Goal: Use online tool/utility: Utilize a website feature to perform a specific function

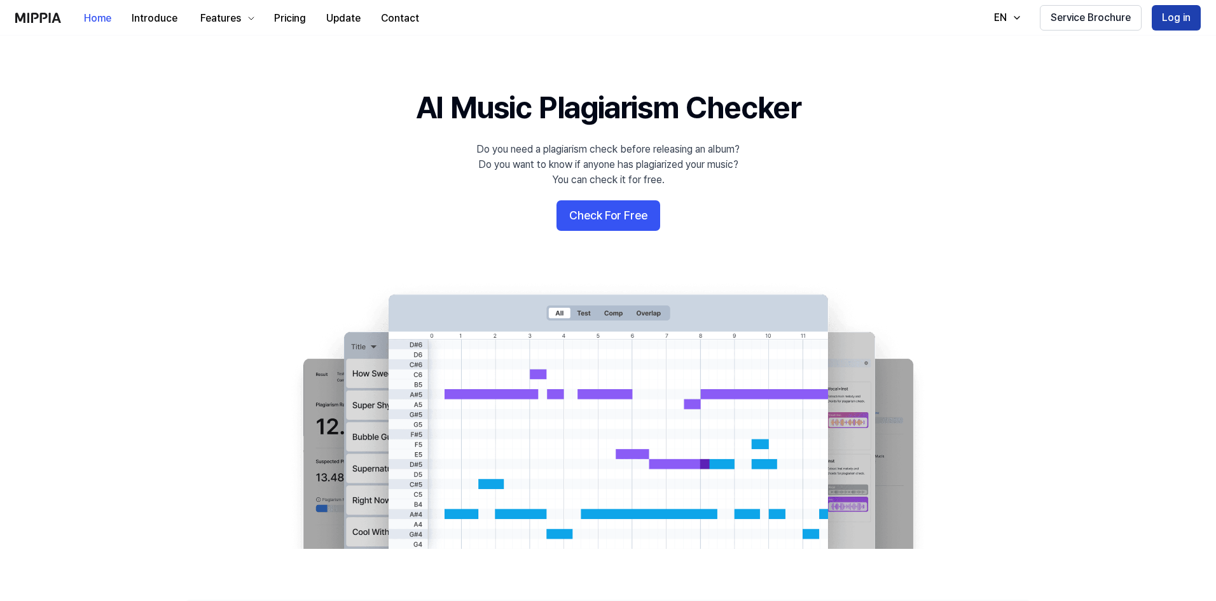
click at [1196, 26] on button "Log in" at bounding box center [1176, 17] width 49 height 25
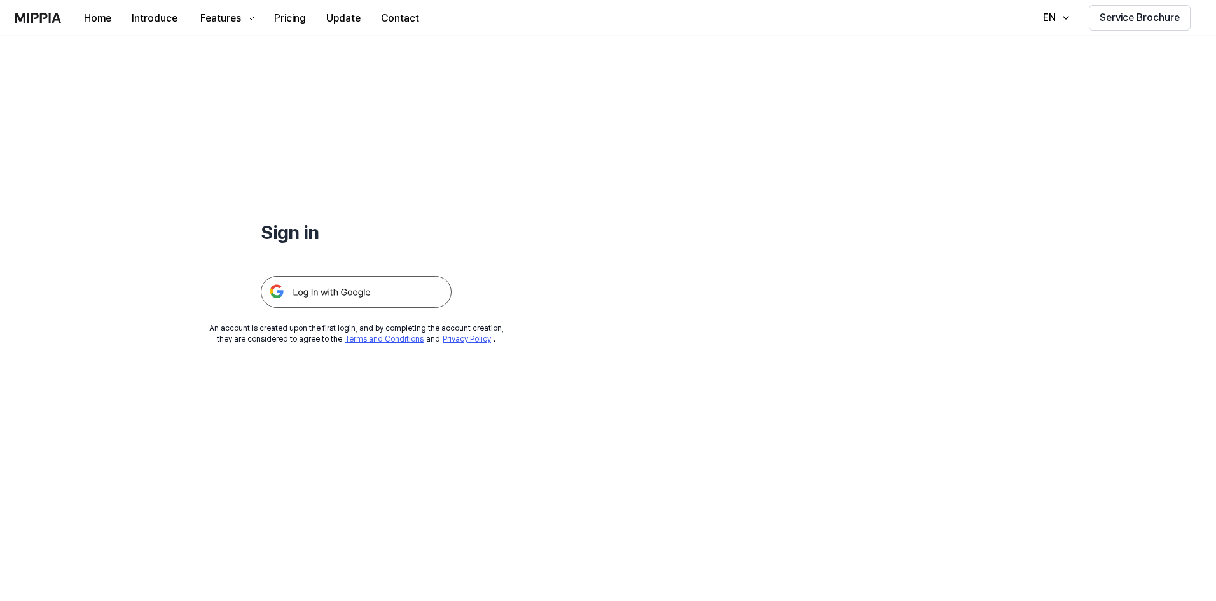
click at [364, 295] on img at bounding box center [356, 292] width 191 height 32
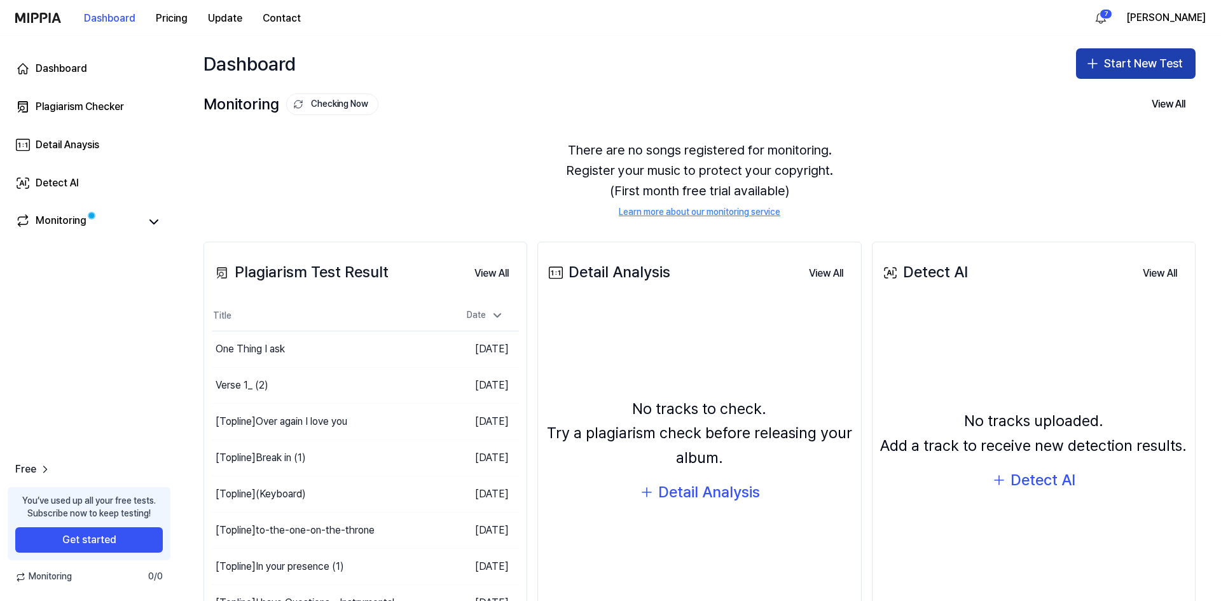
click at [1090, 64] on icon "button" at bounding box center [1092, 64] width 9 height 0
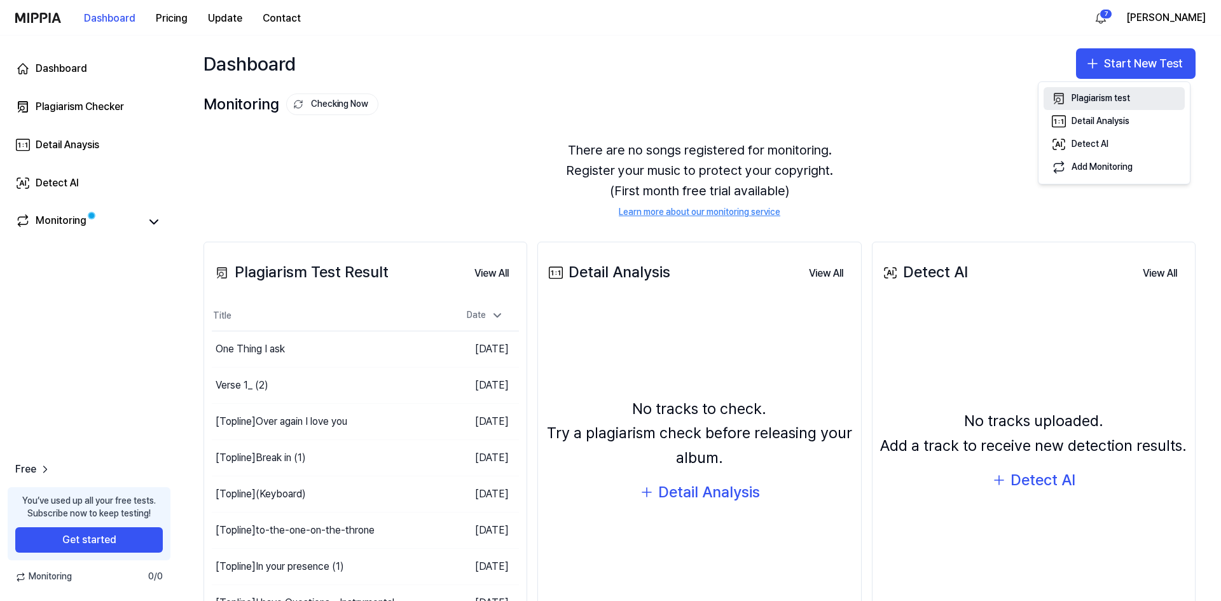
click at [1095, 98] on div "Plagiarism test" at bounding box center [1101, 98] width 59 height 13
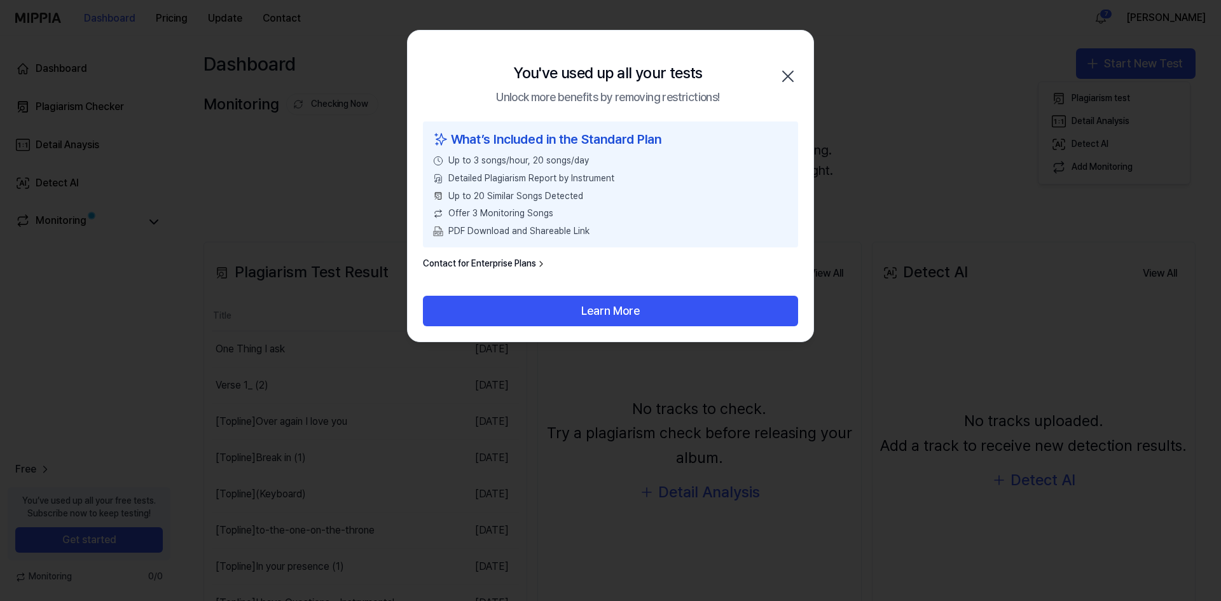
drag, startPoint x: 634, startPoint y: 313, endPoint x: 654, endPoint y: 217, distance: 98.2
click at [654, 217] on div "You've used up all your tests Unlock more benefits by removing restrictions! Cl…" at bounding box center [610, 186] width 407 height 312
click at [793, 67] on icon "button" at bounding box center [788, 76] width 20 height 20
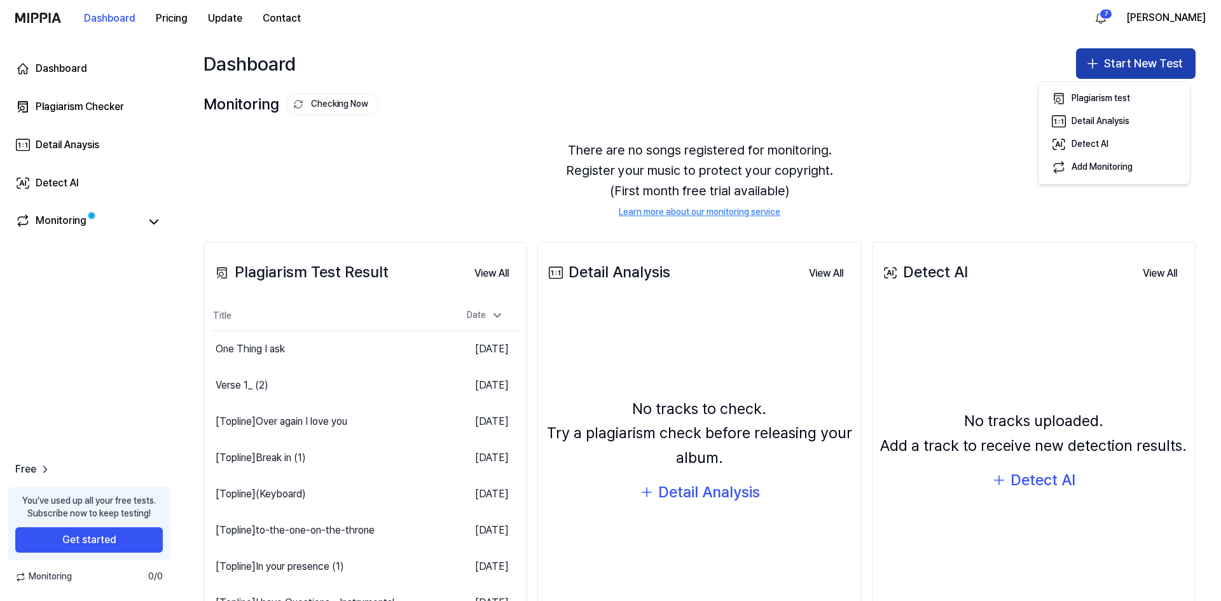
click at [1119, 64] on button "Start New Test" at bounding box center [1136, 63] width 120 height 31
click at [1102, 99] on div "Plagiarism test" at bounding box center [1101, 98] width 59 height 13
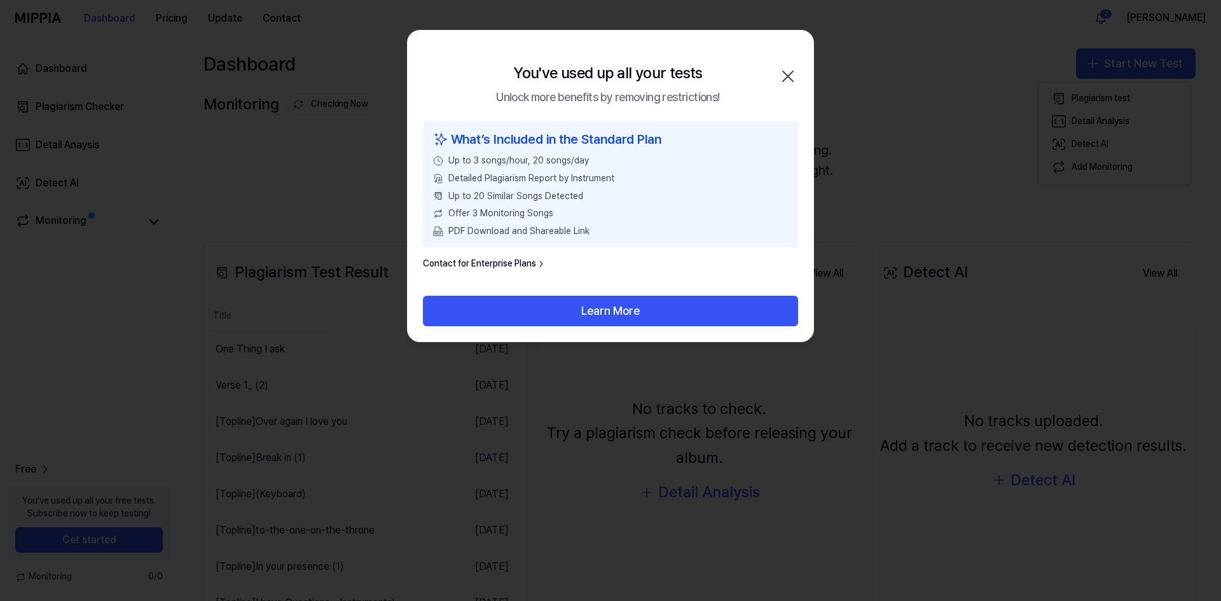
click at [788, 78] on icon "button" at bounding box center [788, 76] width 20 height 20
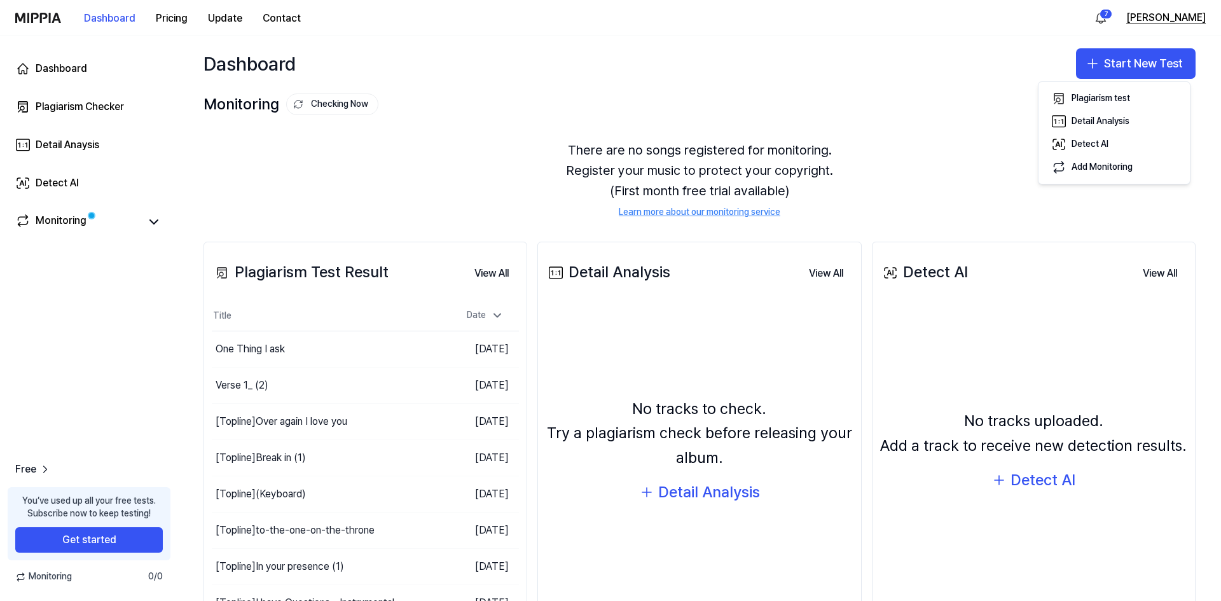
click at [1193, 11] on button "Brandon" at bounding box center [1166, 17] width 80 height 15
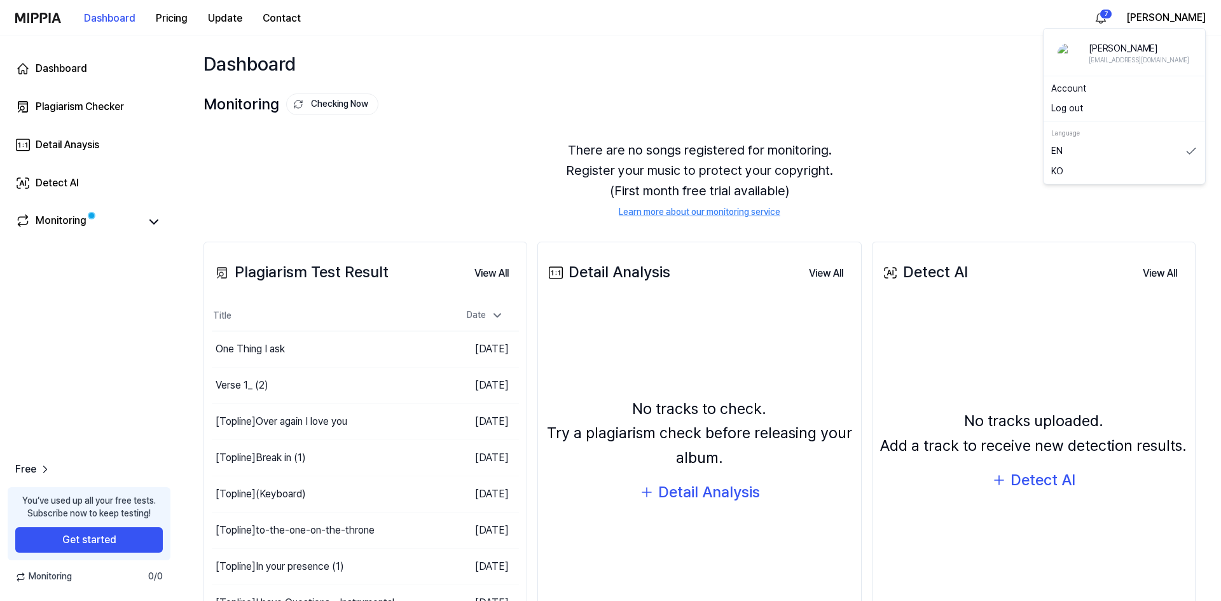
click at [1091, 111] on button "Log out" at bounding box center [1124, 108] width 146 height 13
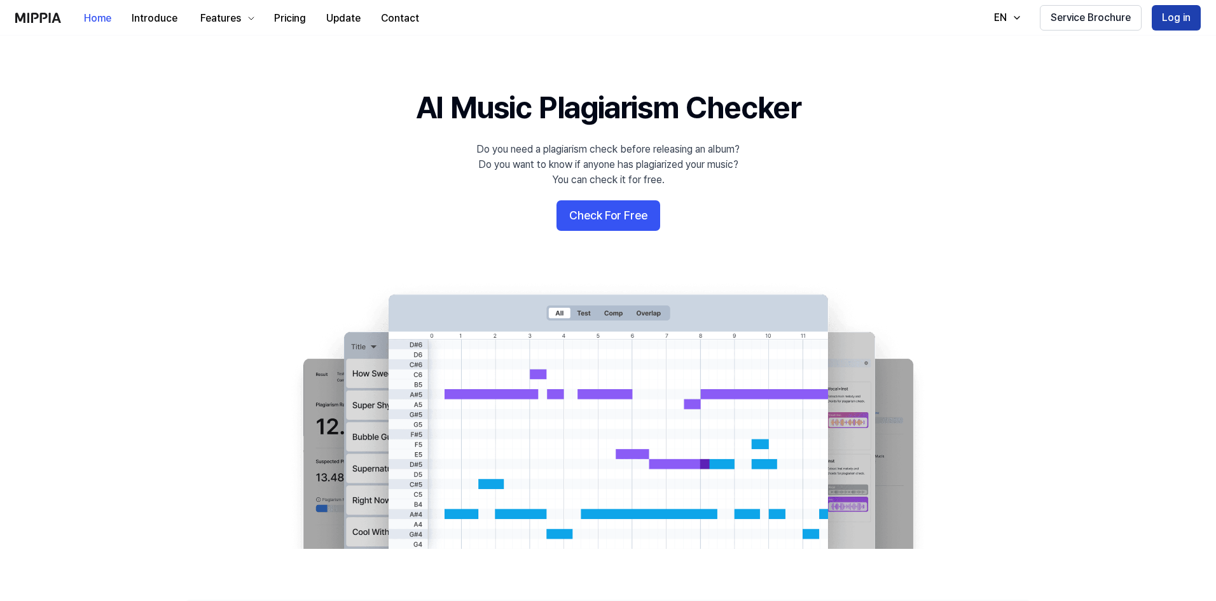
click at [1157, 16] on button "Log in" at bounding box center [1176, 17] width 49 height 25
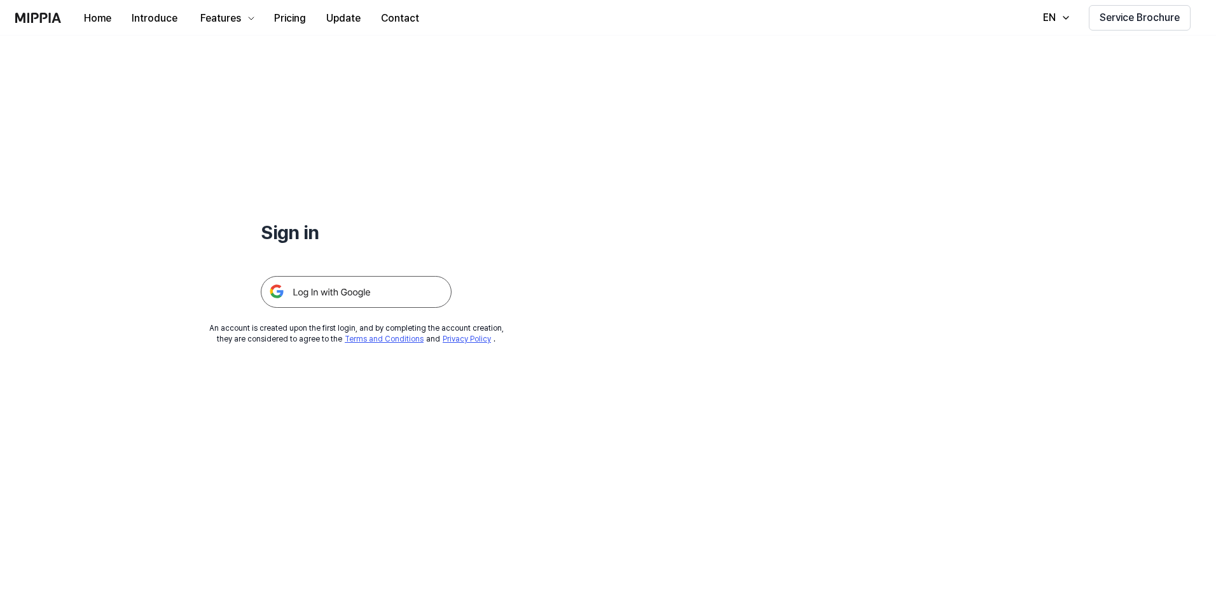
click at [421, 289] on img at bounding box center [356, 292] width 191 height 32
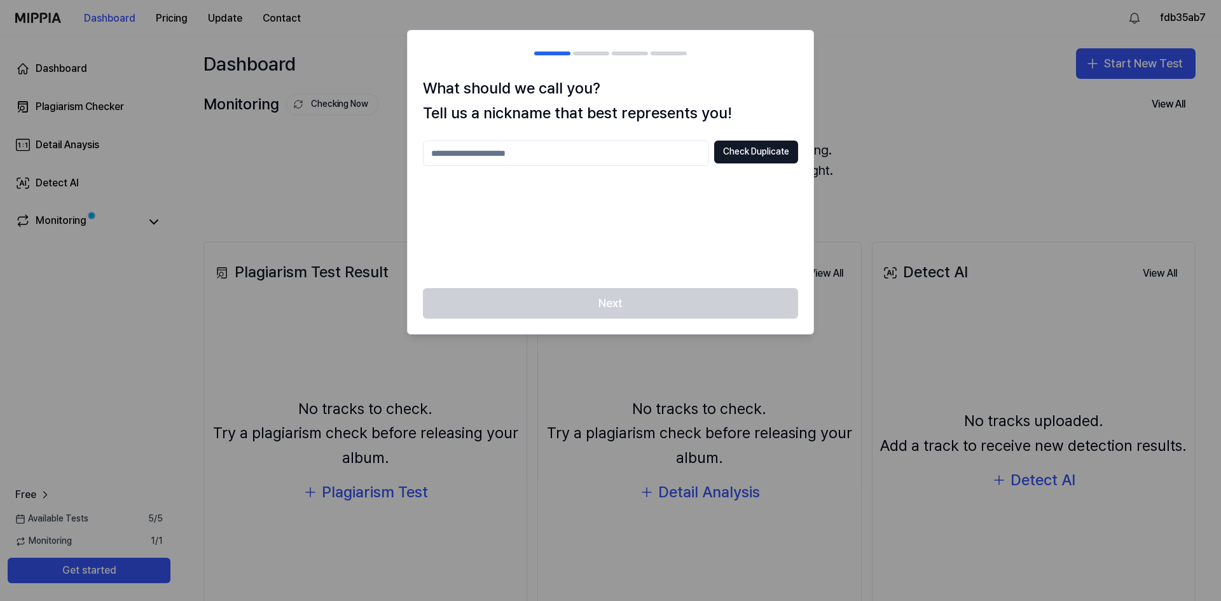
click at [552, 151] on input "text" at bounding box center [566, 153] width 286 height 25
click at [740, 158] on button "Check Duplicate" at bounding box center [756, 152] width 84 height 23
click at [594, 163] on input "*" at bounding box center [566, 153] width 286 height 25
type input "****"
click at [765, 145] on button "Check Duplicate" at bounding box center [756, 152] width 84 height 23
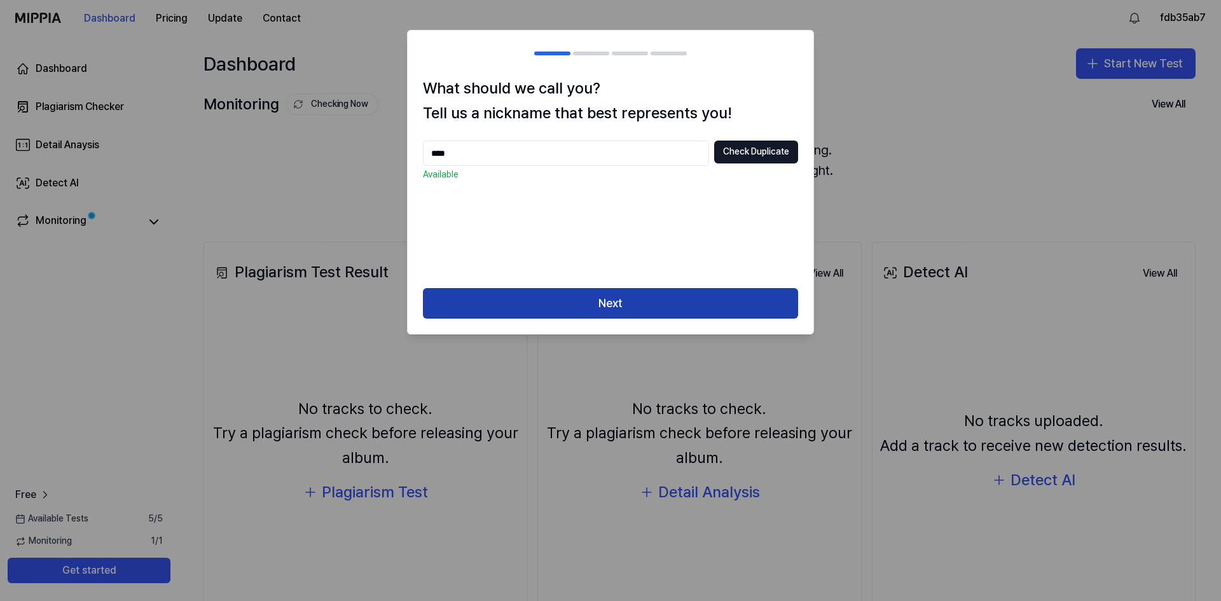
click at [667, 310] on button "Next" at bounding box center [610, 303] width 375 height 31
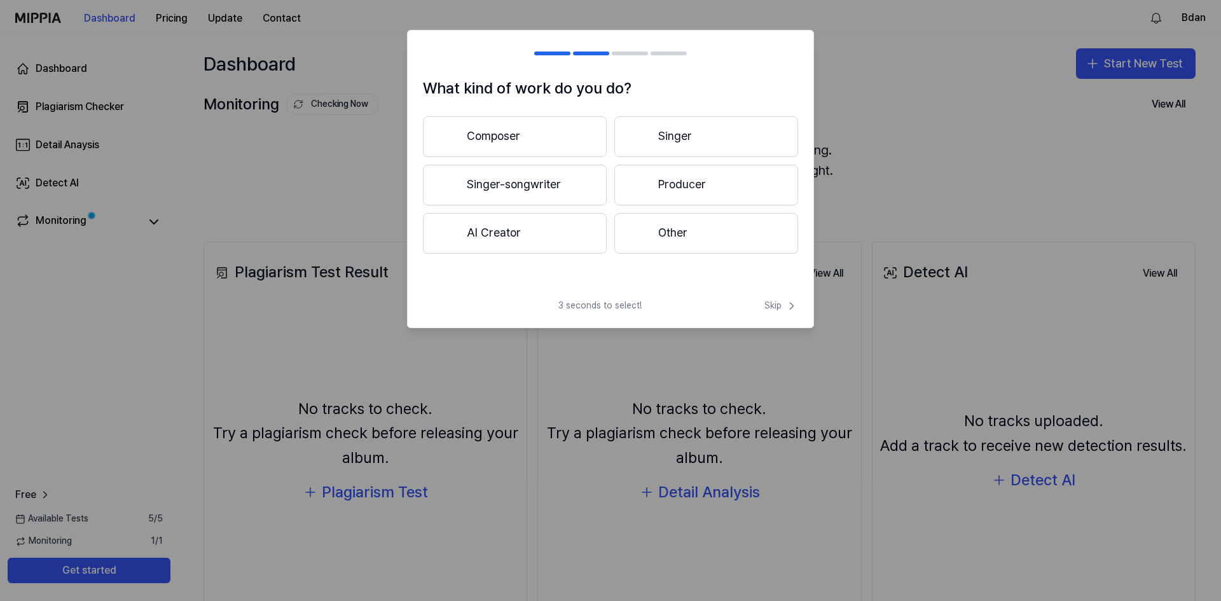
click at [649, 177] on button "Producer" at bounding box center [706, 185] width 184 height 41
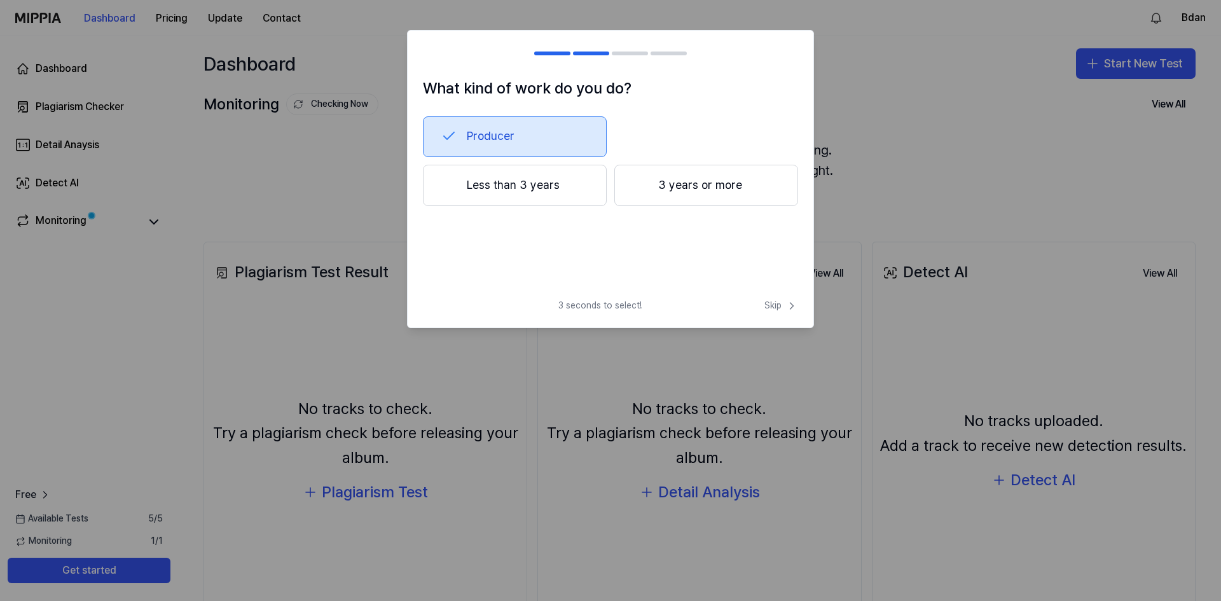
click at [696, 181] on button "3 years or more" at bounding box center [706, 186] width 184 height 42
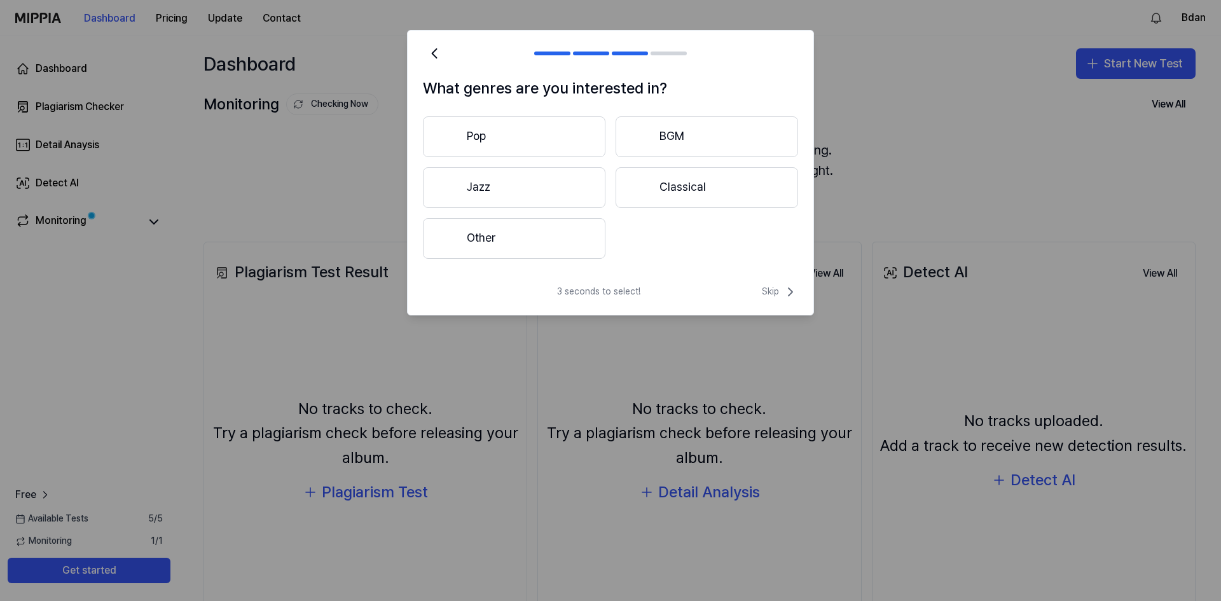
click at [504, 241] on button "Other" at bounding box center [514, 238] width 183 height 41
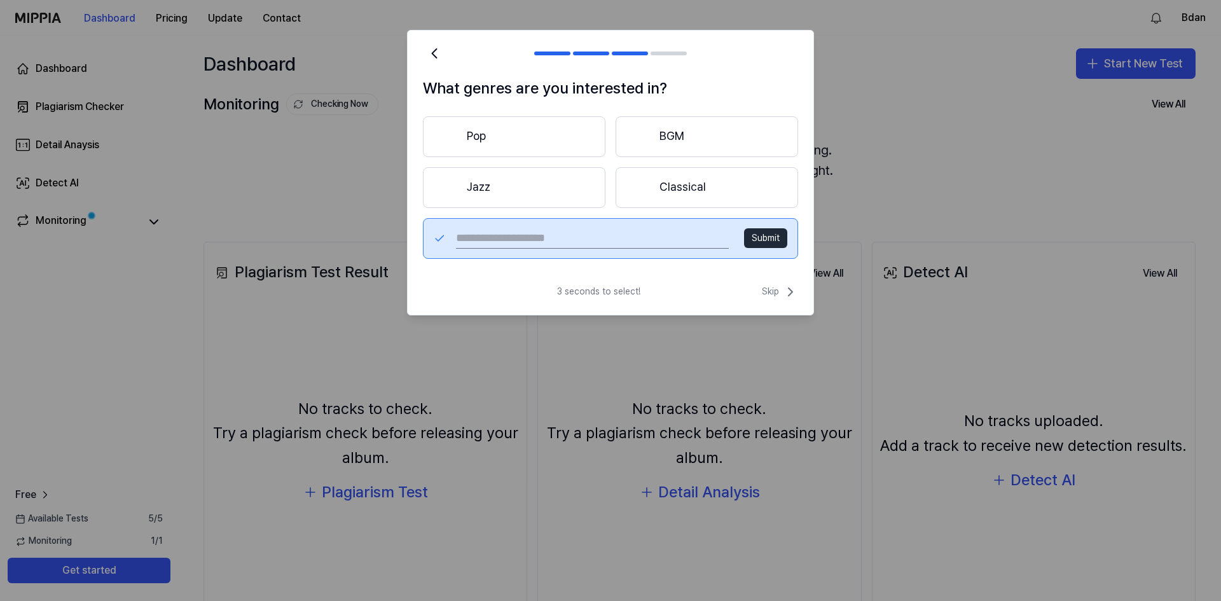
click at [532, 141] on button "Pop" at bounding box center [514, 136] width 183 height 41
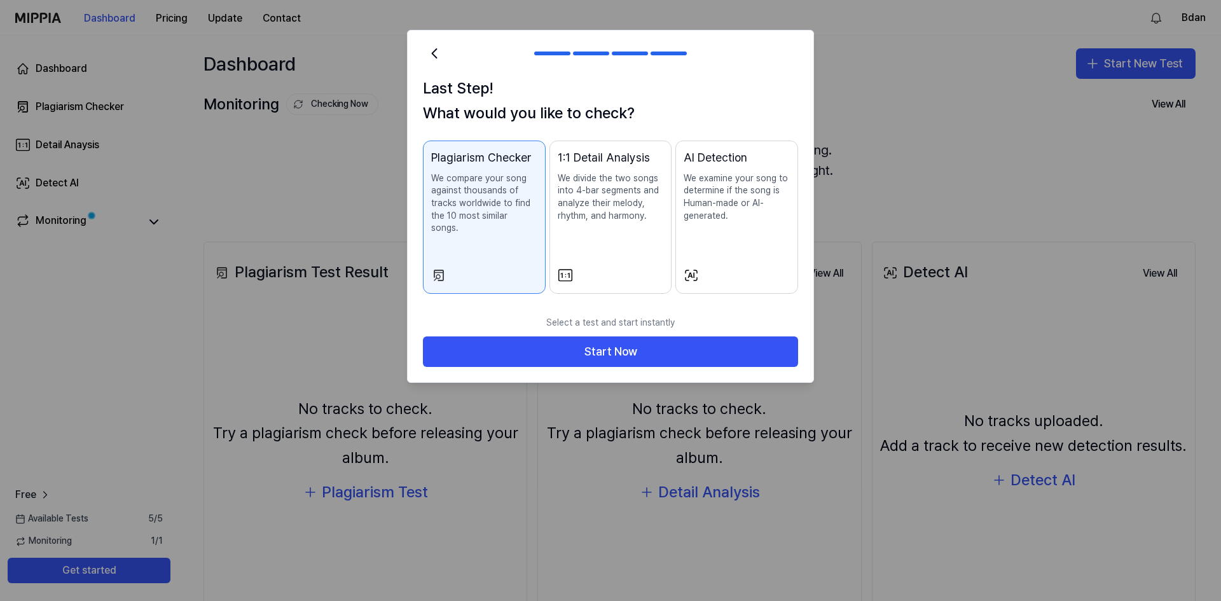
click at [602, 241] on div "1:1 Detail Analysis We divide the two songs into 4-bar segments and analyze the…" at bounding box center [611, 198] width 106 height 99
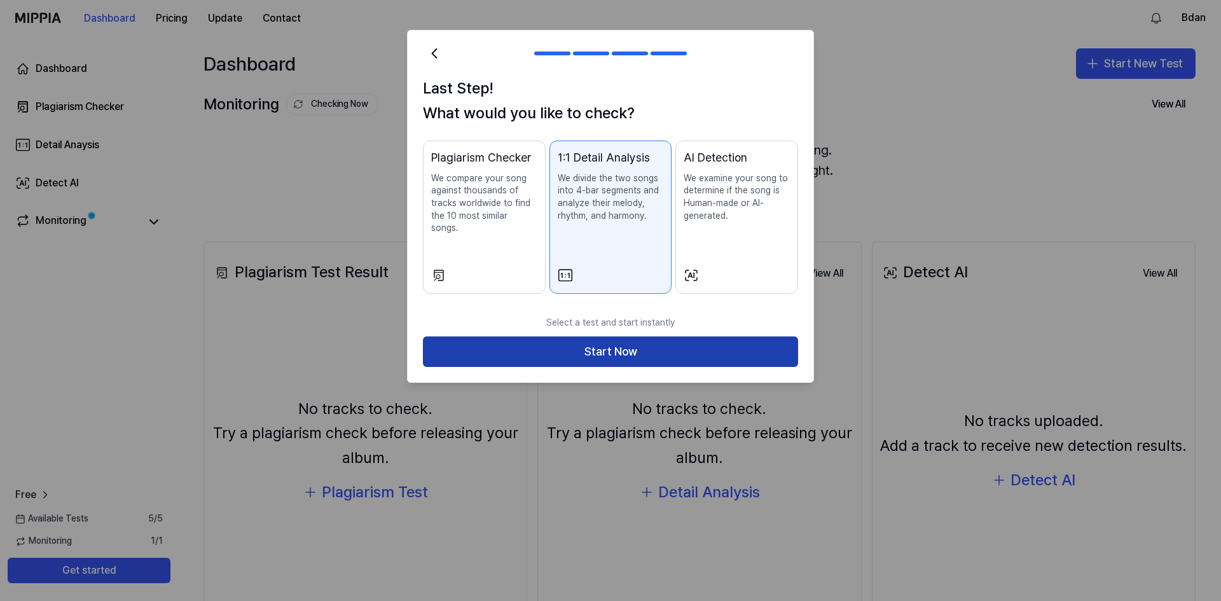
click at [626, 342] on button "Start Now" at bounding box center [610, 351] width 375 height 31
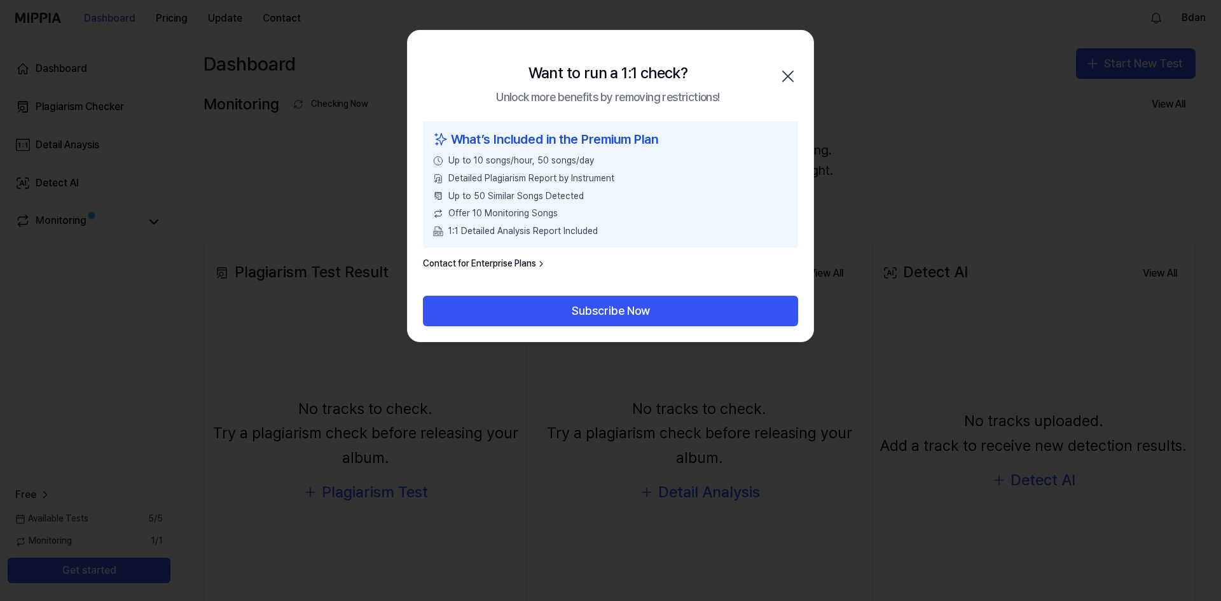
click at [791, 69] on icon "button" at bounding box center [788, 76] width 20 height 20
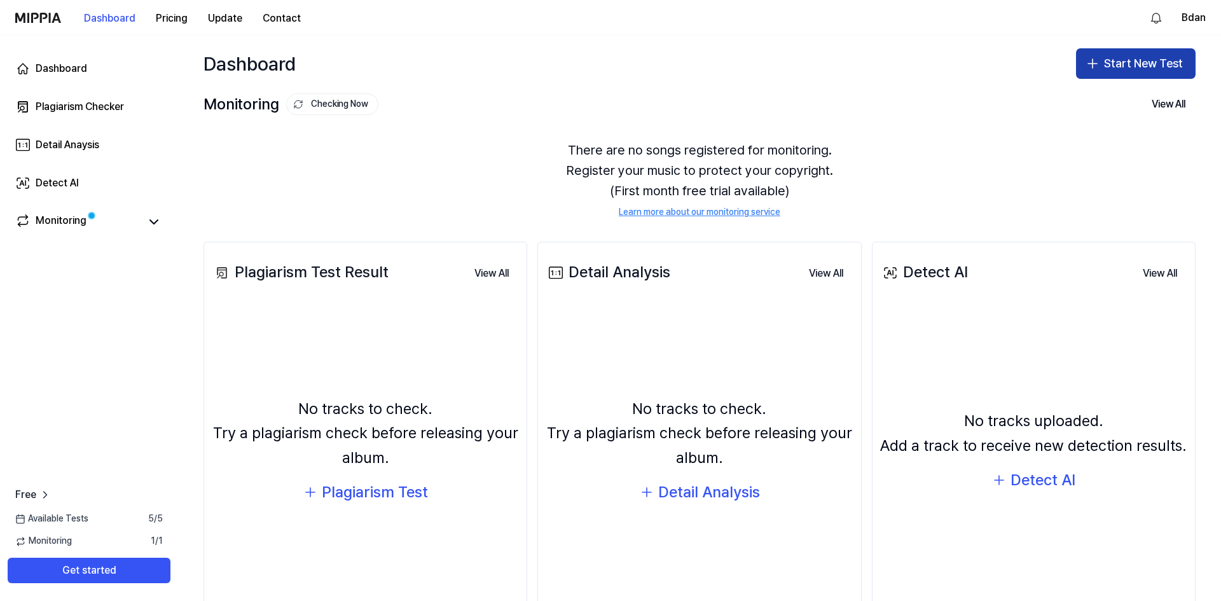
click at [1127, 65] on button "Start New Test" at bounding box center [1136, 63] width 120 height 31
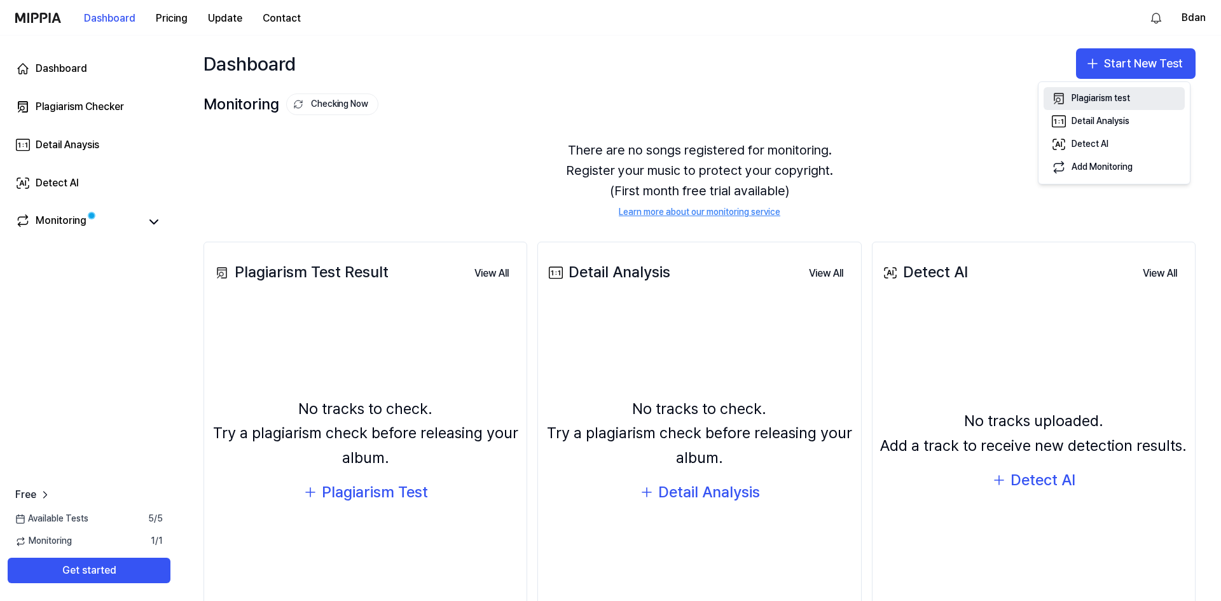
click at [1109, 99] on div "Plagiarism test" at bounding box center [1101, 98] width 59 height 13
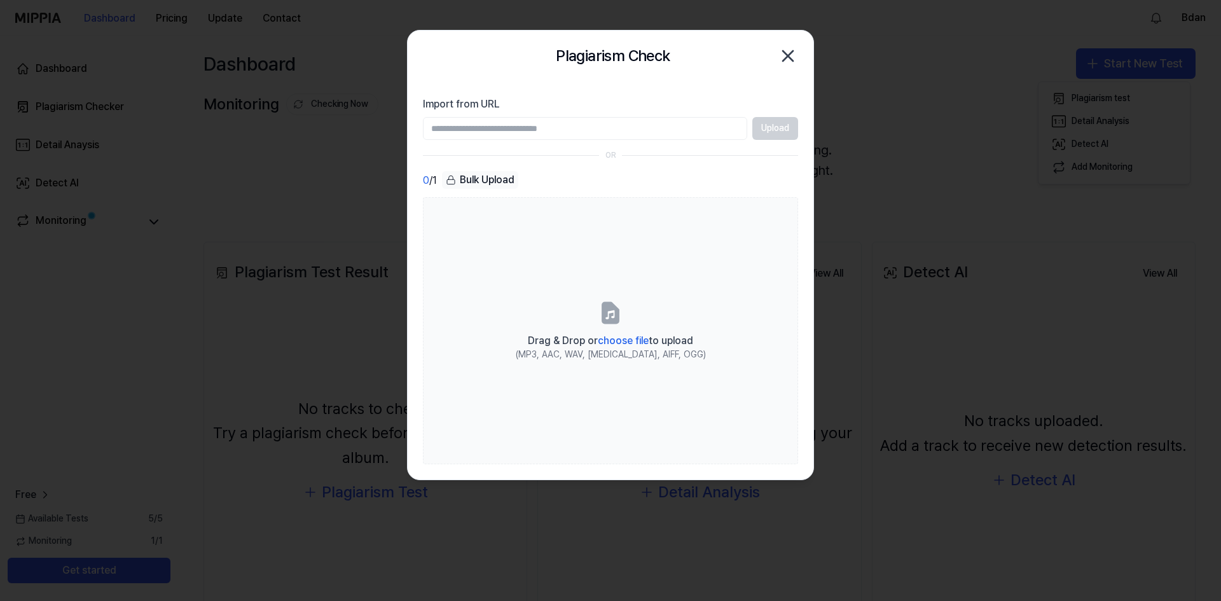
click at [682, 127] on input "Import from URL" at bounding box center [585, 128] width 324 height 23
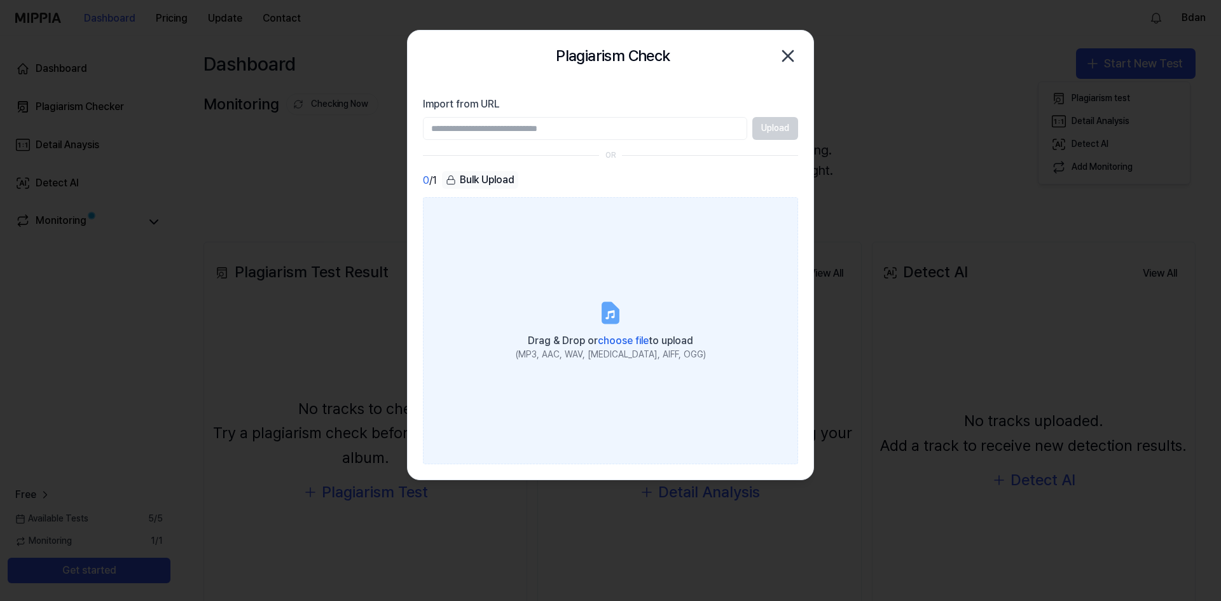
click at [619, 279] on label "Drag & Drop or choose file to upload (MP3, AAC, WAV, [MEDICAL_DATA], AIFF, OGG)" at bounding box center [610, 330] width 375 height 267
click at [0, 0] on input "Drag & Drop or choose file to upload (MP3, AAC, WAV, [MEDICAL_DATA], AIFF, OGG)" at bounding box center [0, 0] width 0 height 0
